Goal: Check status: Check status

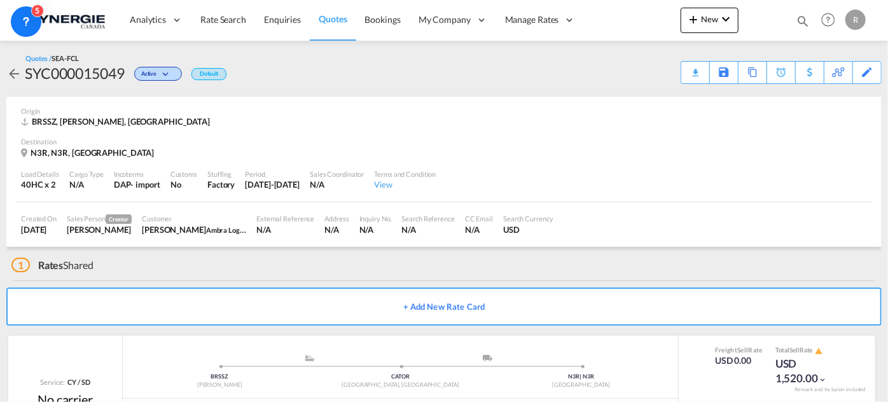
click at [804, 19] on md-icon "icon-magnify" at bounding box center [802, 21] width 14 height 14
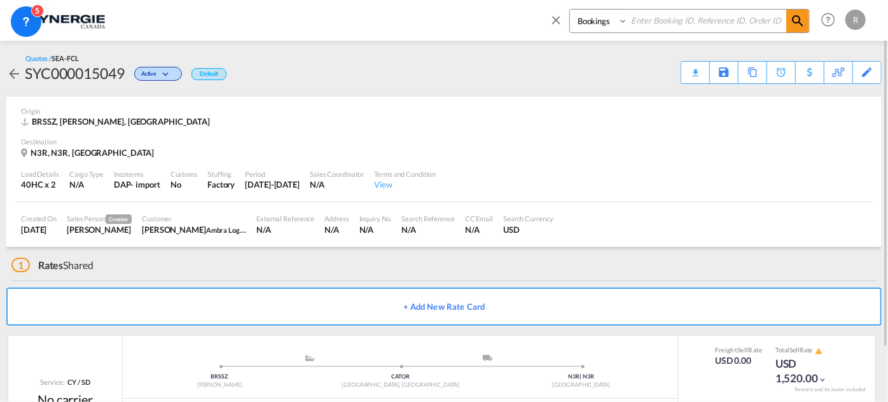
click at [612, 25] on select "Bookings Quotes Enquiries" at bounding box center [600, 21] width 60 height 23
select select "Quotes"
click at [570, 10] on select "Bookings Quotes Enquiries" at bounding box center [600, 21] width 60 height 23
click at [653, 24] on input at bounding box center [707, 21] width 158 height 22
type input "14235"
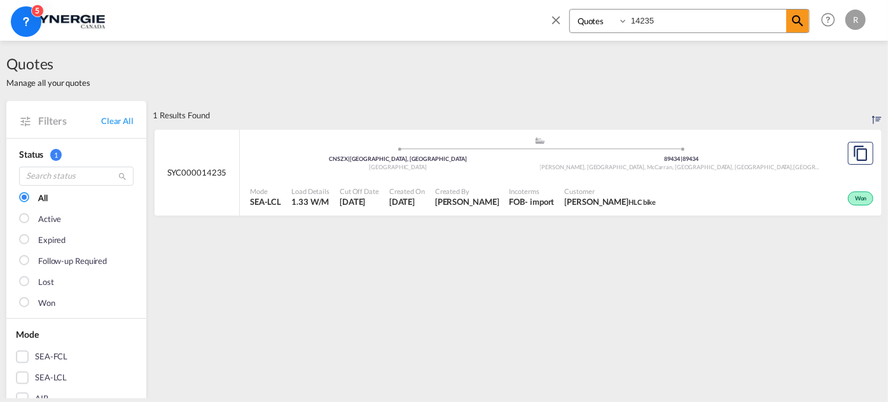
click at [483, 190] on span "Created By" at bounding box center [467, 191] width 64 height 10
